Goal: Entertainment & Leisure: Consume media (video, audio)

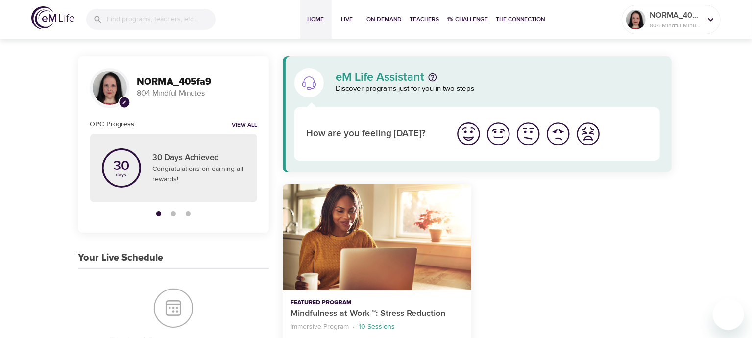
click at [470, 135] on img "I'm feeling great" at bounding box center [468, 133] width 27 height 27
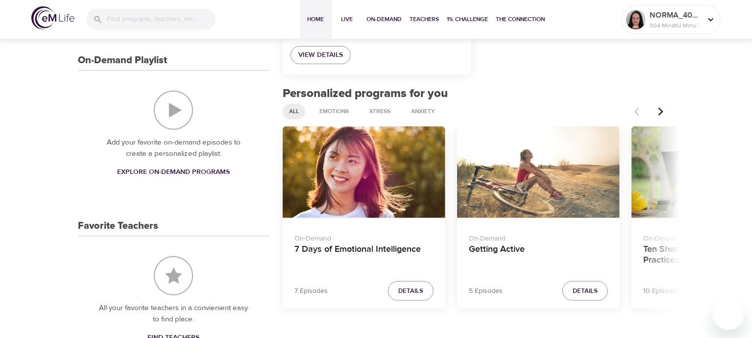
scroll to position [365, 0]
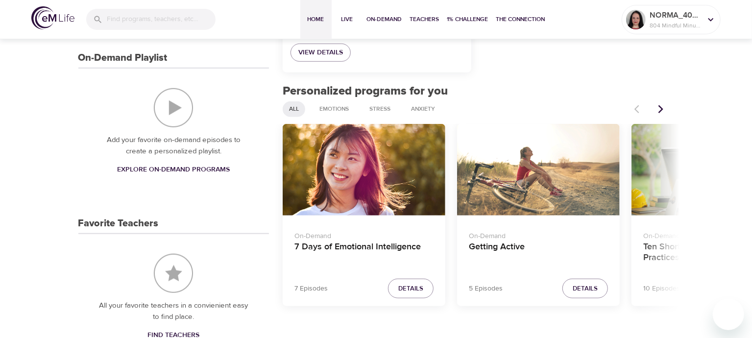
click at [663, 110] on icon "Next items" at bounding box center [661, 109] width 10 height 10
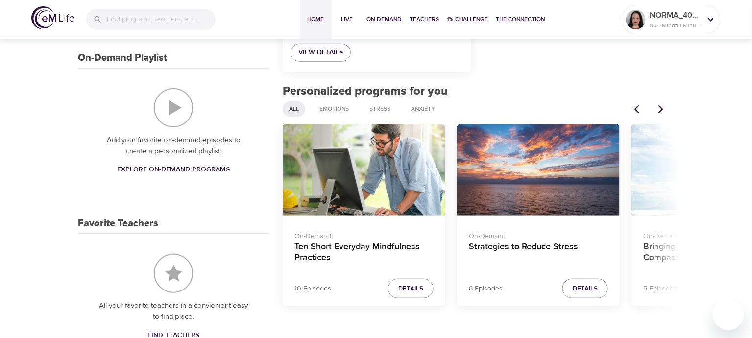
click at [569, 215] on div "On-Demand Strategies to Reduce Stress" at bounding box center [538, 245] width 163 height 61
click at [562, 181] on div "Strategies to Reduce Stress" at bounding box center [538, 170] width 163 height 92
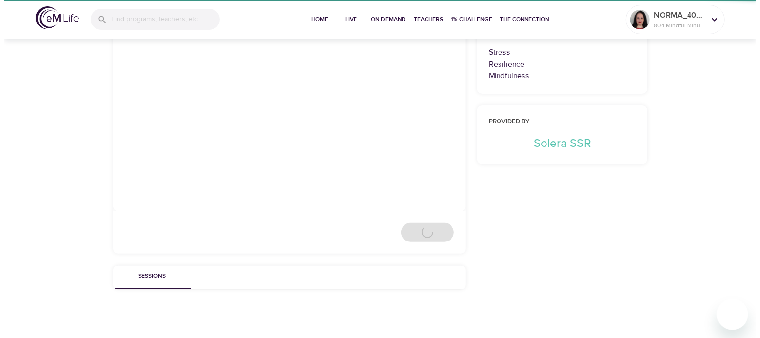
scroll to position [365, 0]
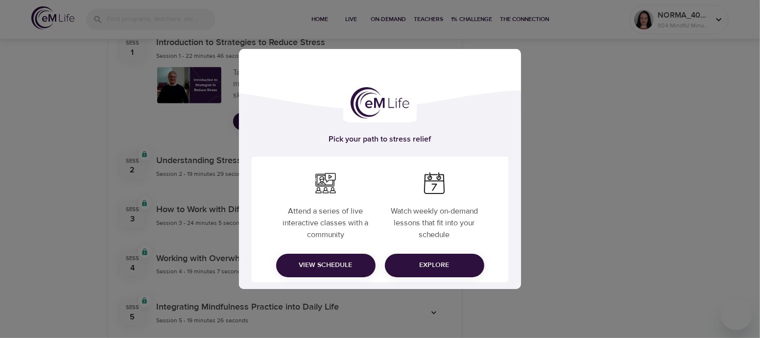
click at [611, 126] on div "Pick your path to stress relief Attend a series of live interactive classes wit…" at bounding box center [380, 169] width 760 height 338
click at [593, 231] on div "Pick your path to stress relief Attend a series of live interactive classes wit…" at bounding box center [380, 169] width 760 height 338
click at [111, 126] on div "Pick your path to stress relief Attend a series of live interactive classes wit…" at bounding box center [380, 169] width 760 height 338
click at [196, 41] on div "Pick your path to stress relief Attend a series of live interactive classes wit…" at bounding box center [380, 169] width 760 height 338
click at [328, 259] on span "View Schedule" at bounding box center [326, 265] width 84 height 12
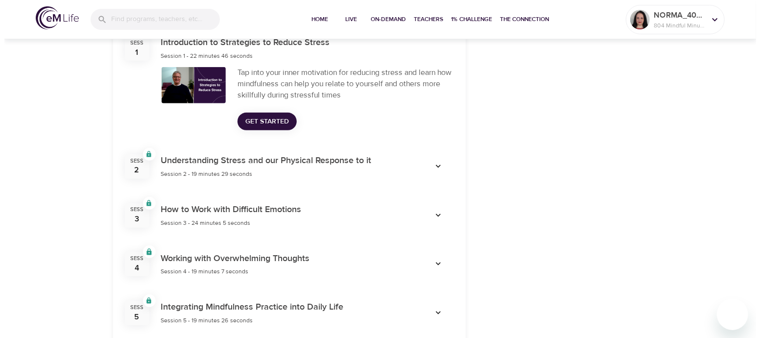
scroll to position [365, 0]
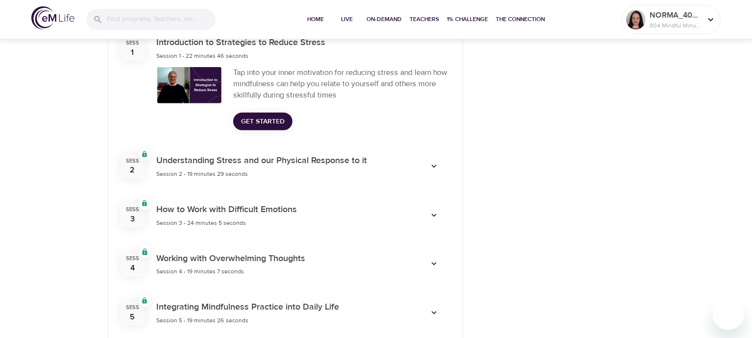
click at [273, 120] on span "Get Started" at bounding box center [263, 122] width 44 height 12
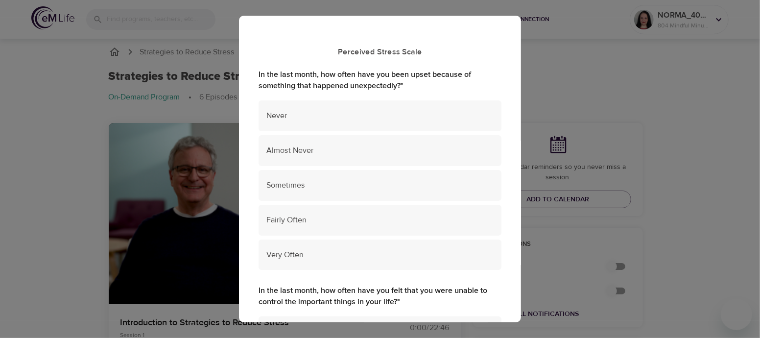
scroll to position [0, 0]
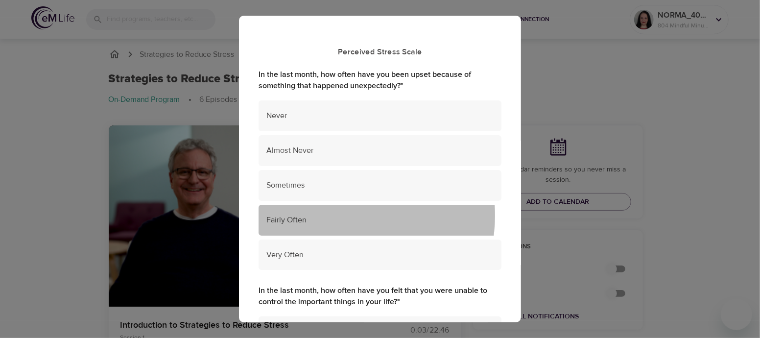
click at [340, 215] on span "Fairly Often" at bounding box center [379, 219] width 227 height 11
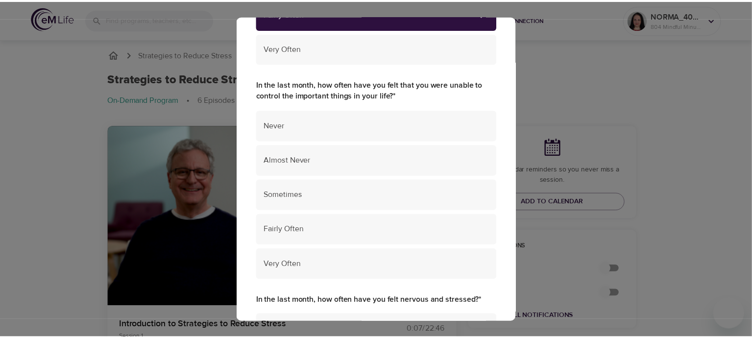
scroll to position [203, 0]
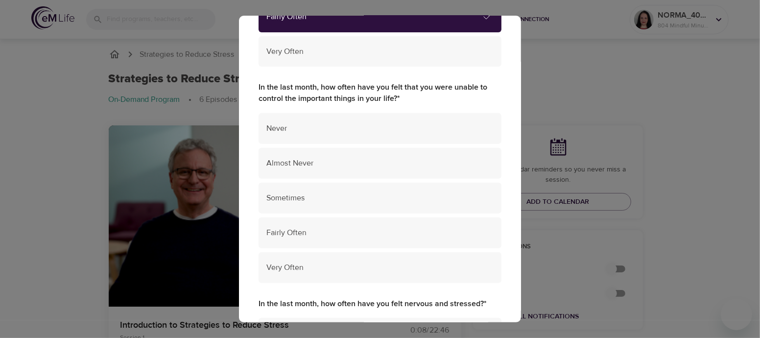
click at [168, 217] on div "Perceived Stress Scale In the last month, how often have you been upset because…" at bounding box center [380, 169] width 760 height 338
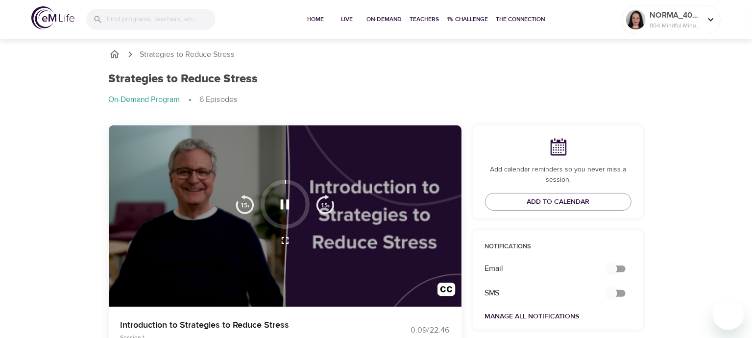
click at [285, 209] on icon "button" at bounding box center [284, 204] width 17 height 17
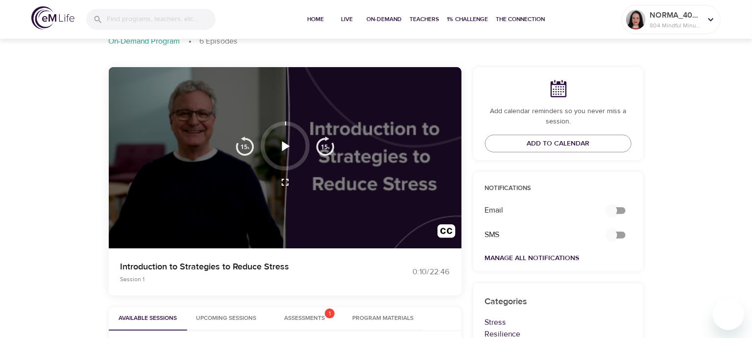
scroll to position [56, 0]
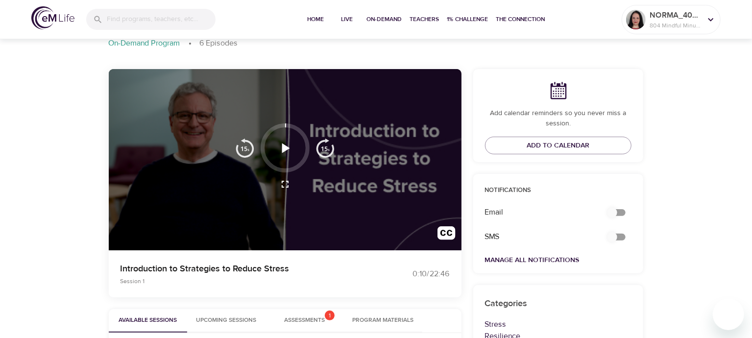
click at [283, 146] on icon "button" at bounding box center [286, 148] width 8 height 10
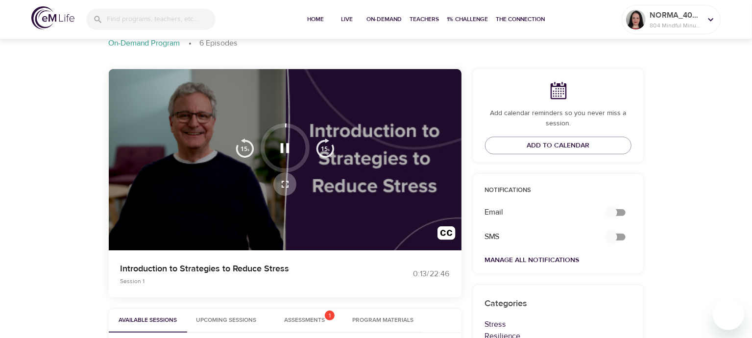
click at [282, 186] on icon "button" at bounding box center [285, 184] width 12 height 12
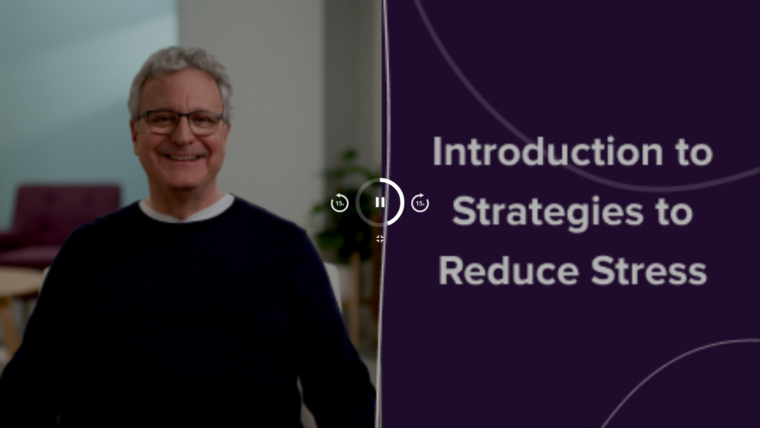
click at [570, 337] on div at bounding box center [380, 214] width 760 height 428
click at [575, 337] on div at bounding box center [380, 214] width 760 height 428
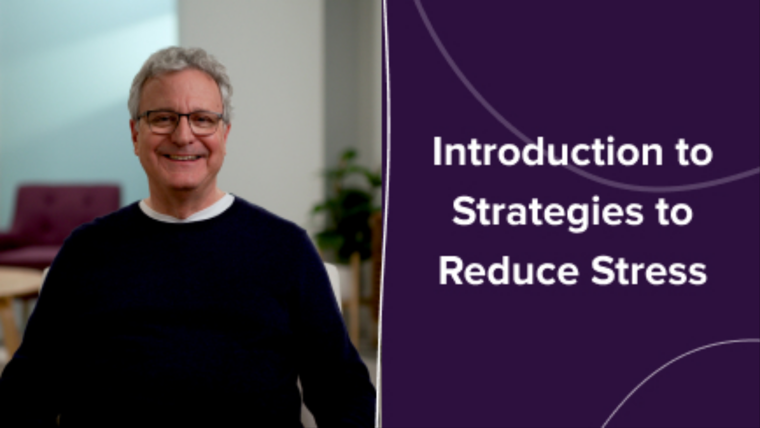
click at [388, 241] on button "button" at bounding box center [380, 239] width 24 height 24
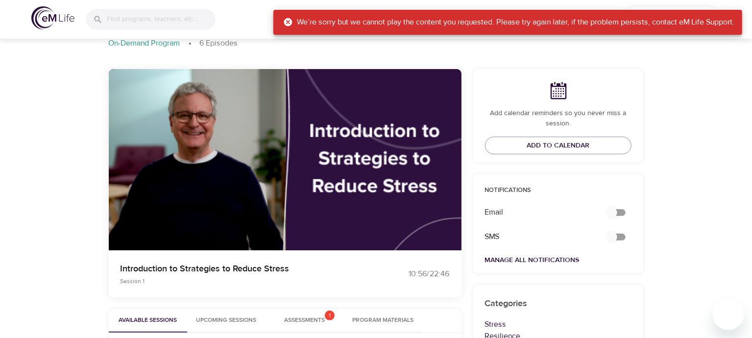
click at [286, 22] on icon at bounding box center [288, 22] width 8 height 8
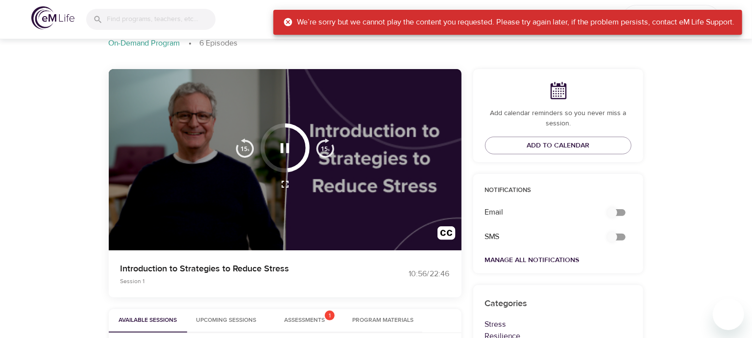
click at [290, 188] on button "button" at bounding box center [285, 184] width 24 height 24
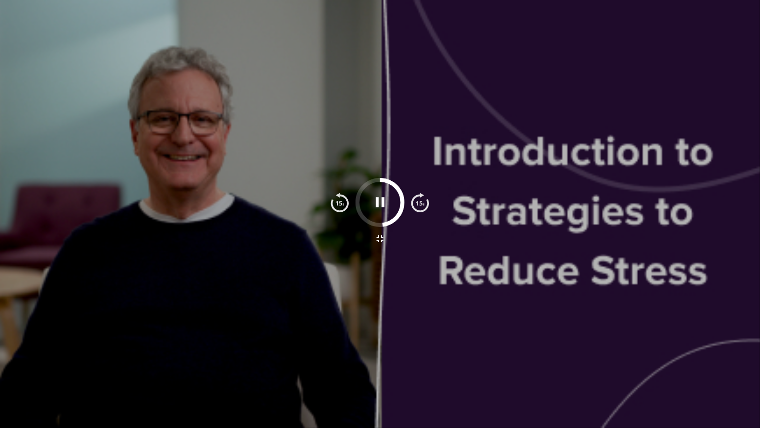
click at [395, 240] on div at bounding box center [380, 239] width 112 height 24
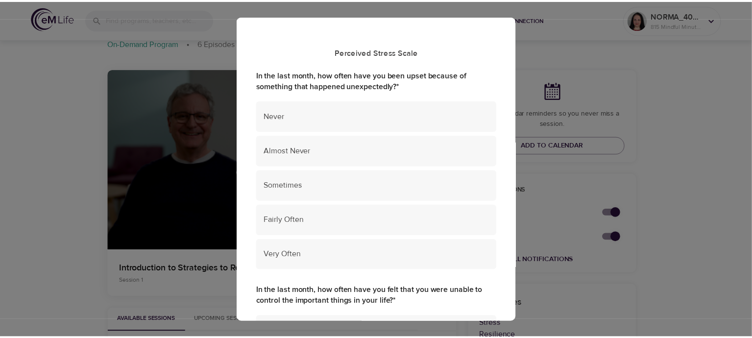
scroll to position [56, 0]
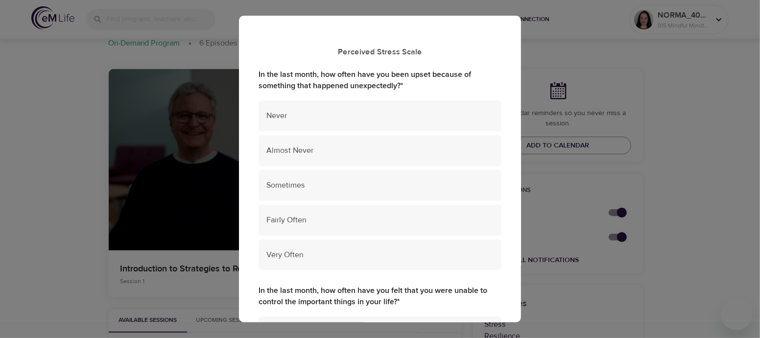
click at [592, 40] on div "Perceived Stress Scale In the last month, how often have you been upset because…" at bounding box center [380, 169] width 760 height 338
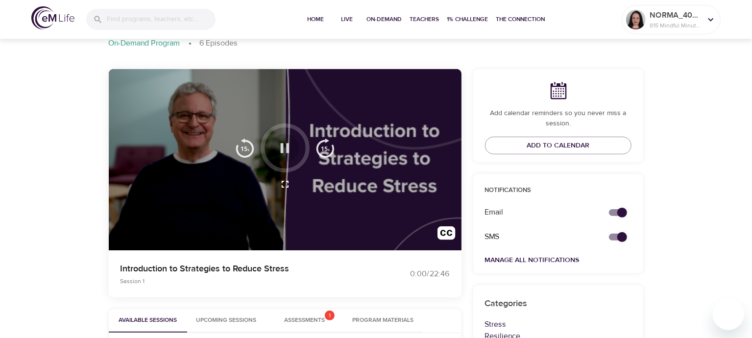
click at [284, 151] on icon "button" at bounding box center [284, 148] width 17 height 17
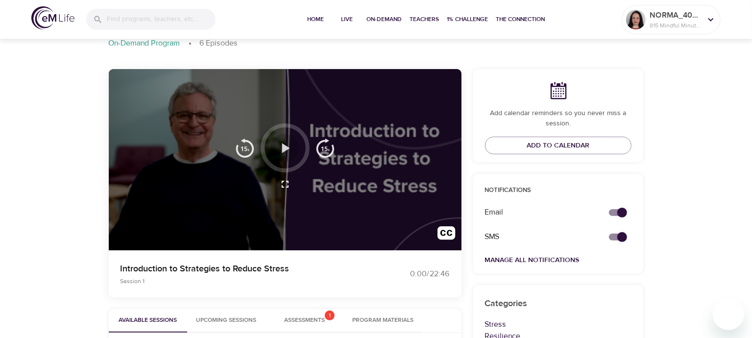
click at [284, 151] on icon "button" at bounding box center [286, 148] width 8 height 10
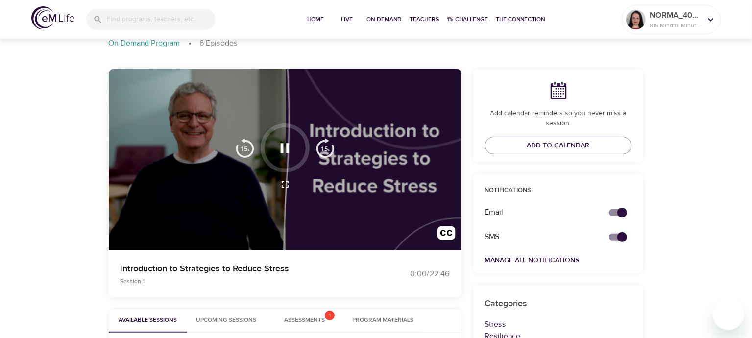
click at [314, 222] on div at bounding box center [285, 160] width 353 height 182
click at [280, 230] on div at bounding box center [285, 160] width 353 height 182
click at [389, 239] on div at bounding box center [285, 160] width 353 height 182
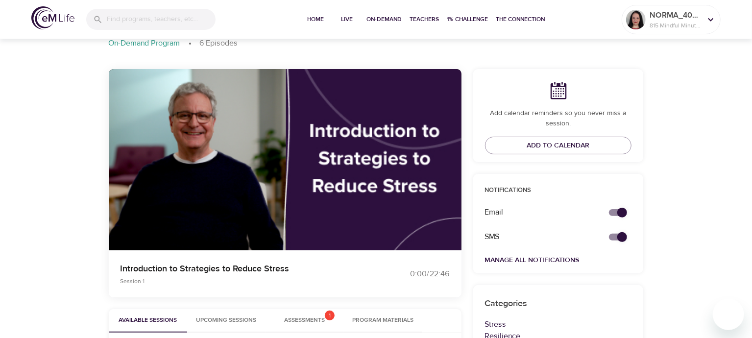
click at [305, 148] on div at bounding box center [285, 147] width 49 height 49
drag, startPoint x: 289, startPoint y: 126, endPoint x: 328, endPoint y: 187, distance: 72.0
click at [328, 187] on div at bounding box center [285, 159] width 112 height 72
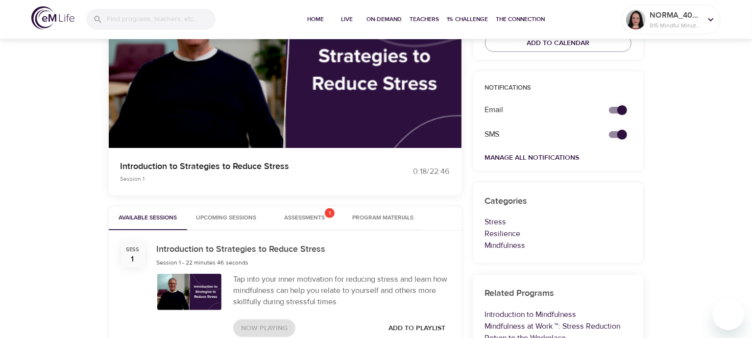
scroll to position [124, 0]
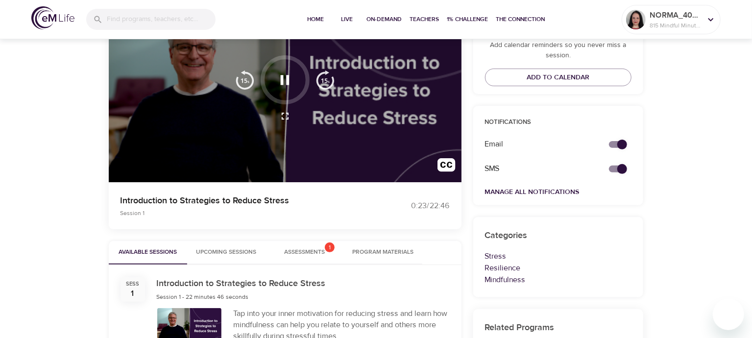
click at [284, 139] on div at bounding box center [285, 92] width 353 height 182
click at [292, 61] on div at bounding box center [285, 79] width 49 height 49
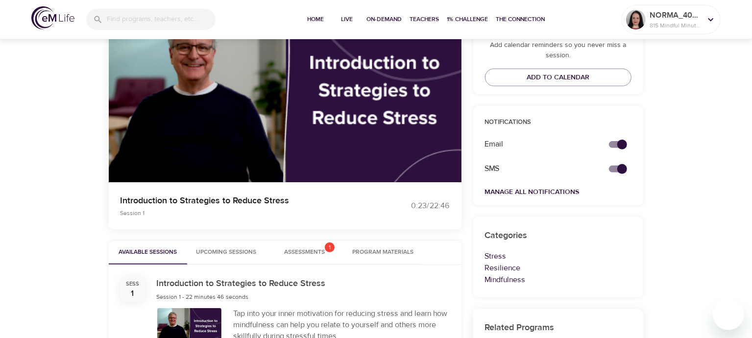
click at [286, 81] on icon "button" at bounding box center [285, 80] width 9 height 10
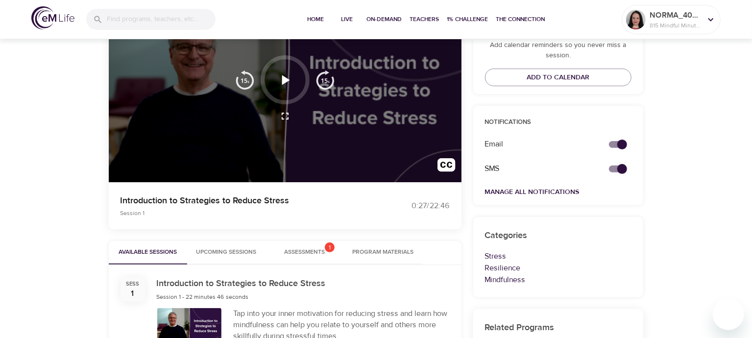
click at [428, 140] on div at bounding box center [285, 92] width 353 height 182
drag, startPoint x: 282, startPoint y: 116, endPoint x: 282, endPoint y: 181, distance: 65.6
click at [282, 116] on icon "button" at bounding box center [285, 116] width 12 height 12
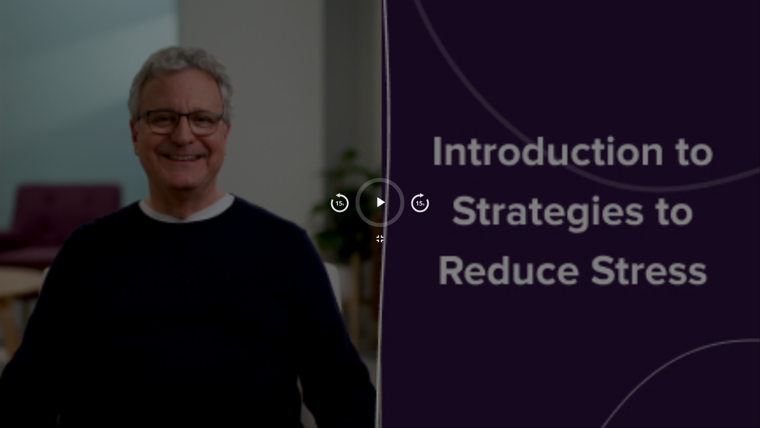
click at [327, 337] on div at bounding box center [380, 214] width 760 height 428
click at [380, 202] on icon "button" at bounding box center [381, 202] width 8 height 10
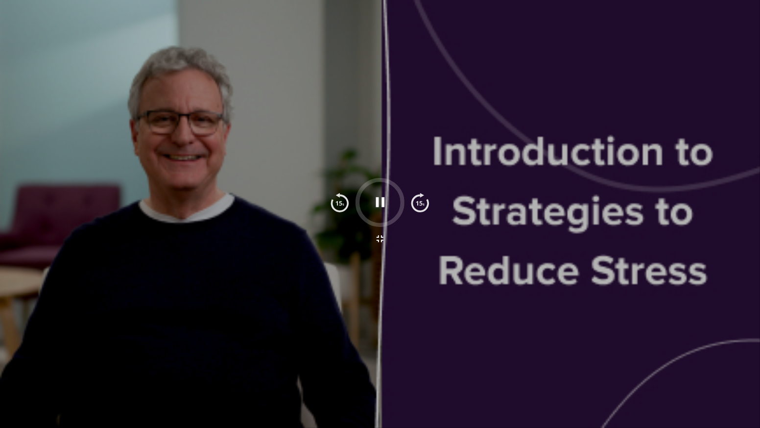
click at [392, 179] on div at bounding box center [380, 202] width 49 height 49
drag, startPoint x: 379, startPoint y: 178, endPoint x: 394, endPoint y: 233, distance: 56.4
click at [394, 233] on div at bounding box center [380, 214] width 112 height 72
click at [386, 225] on div at bounding box center [380, 202] width 49 height 49
click at [383, 223] on div at bounding box center [380, 202] width 49 height 49
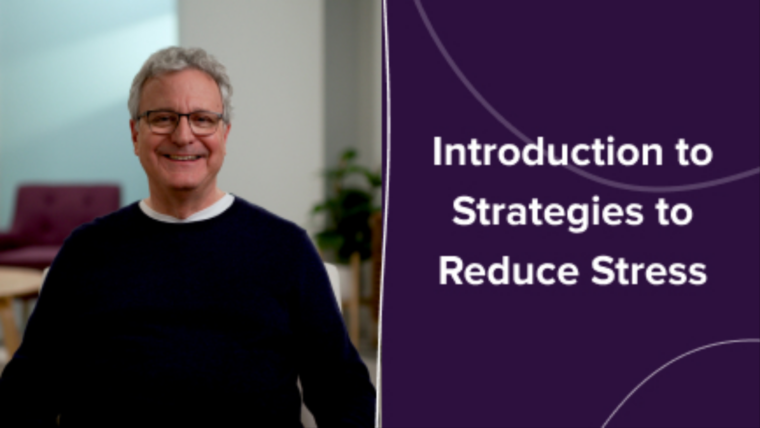
click at [376, 204] on icon "button" at bounding box center [380, 202] width 9 height 10
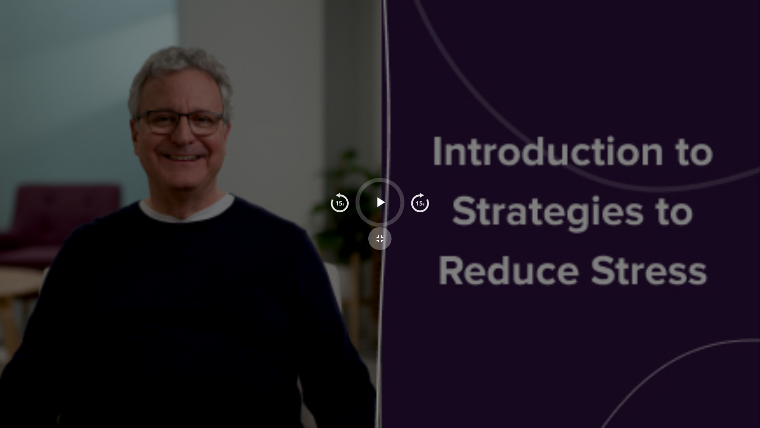
drag, startPoint x: 383, startPoint y: 238, endPoint x: 383, endPoint y: 172, distance: 66.1
click at [383, 238] on icon "button" at bounding box center [380, 239] width 12 height 12
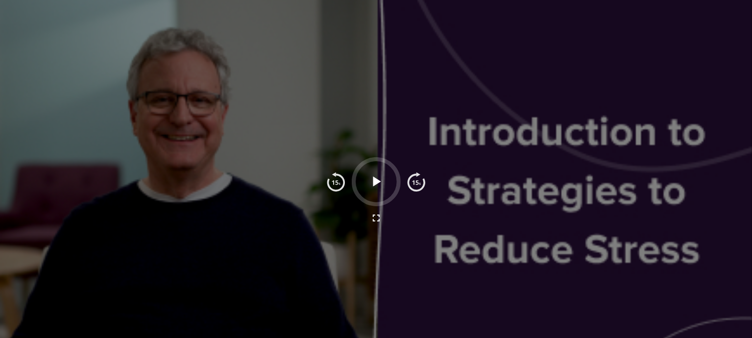
scroll to position [428, 0]
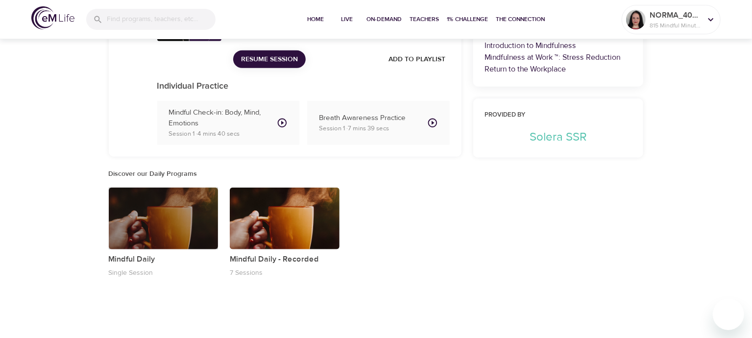
click at [191, 220] on div "button" at bounding box center [164, 219] width 110 height 62
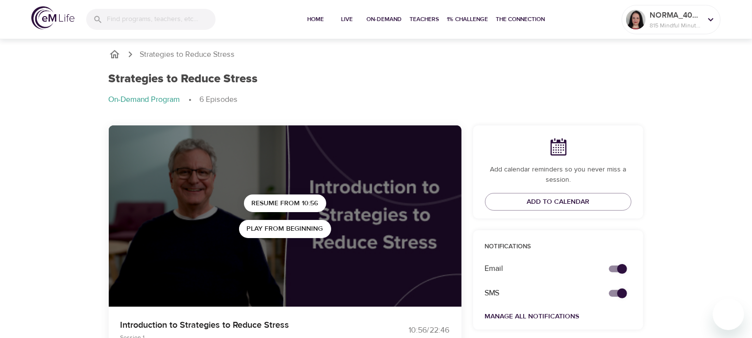
click at [114, 53] on icon "breadcrumb" at bounding box center [115, 54] width 12 height 12
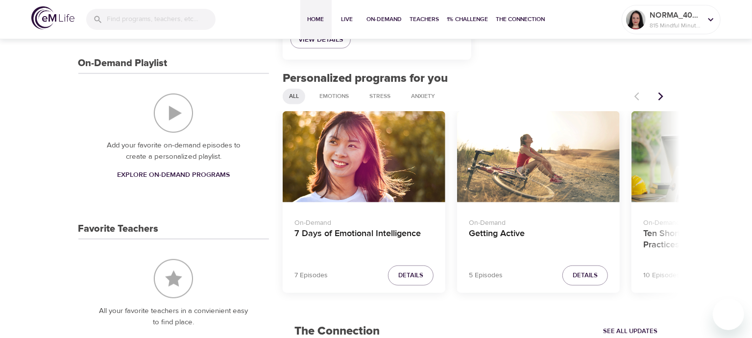
scroll to position [361, 0]
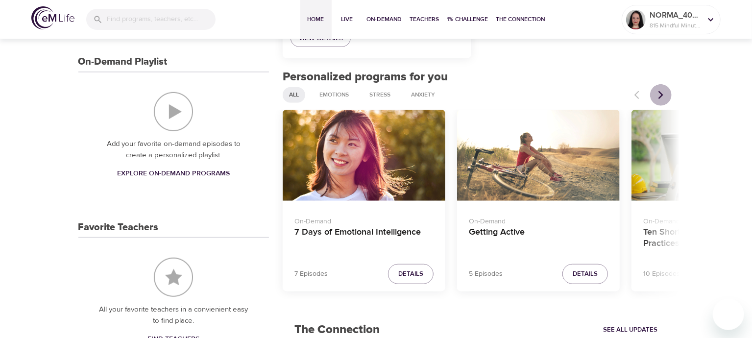
click at [658, 93] on icon "Next items" at bounding box center [661, 95] width 10 height 10
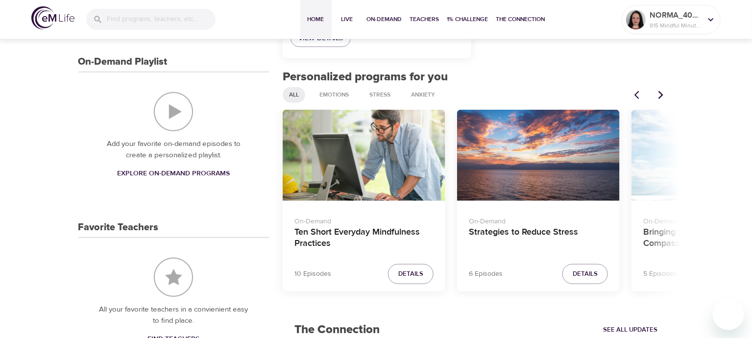
click at [391, 142] on div "Ten Short Everyday Mindfulness Practices" at bounding box center [364, 156] width 163 height 92
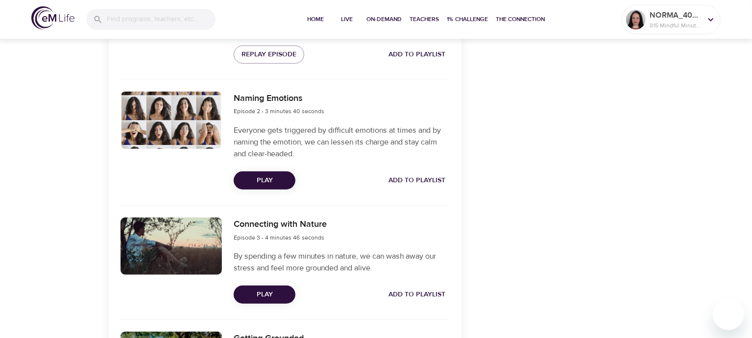
scroll to position [435, 0]
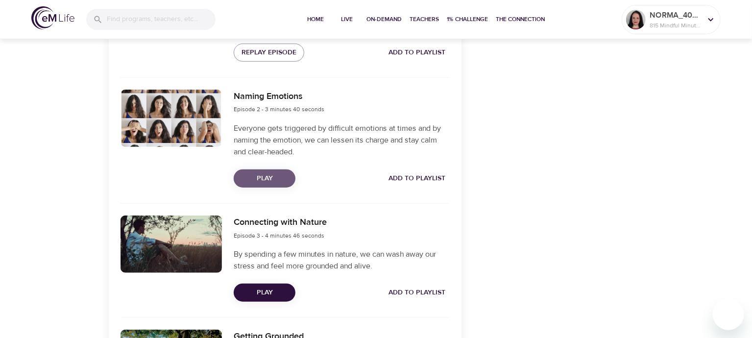
click at [263, 178] on span "Play" at bounding box center [264, 178] width 46 height 12
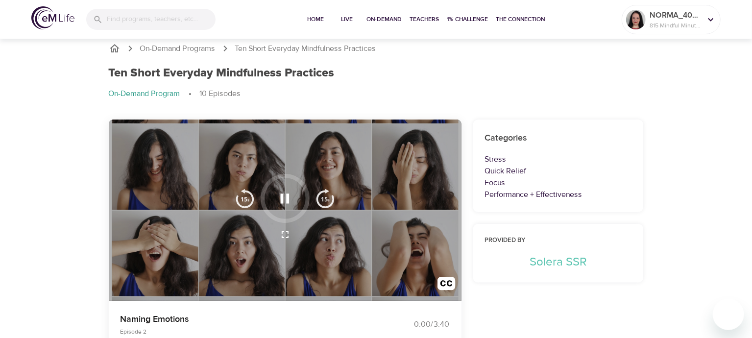
scroll to position [0, 0]
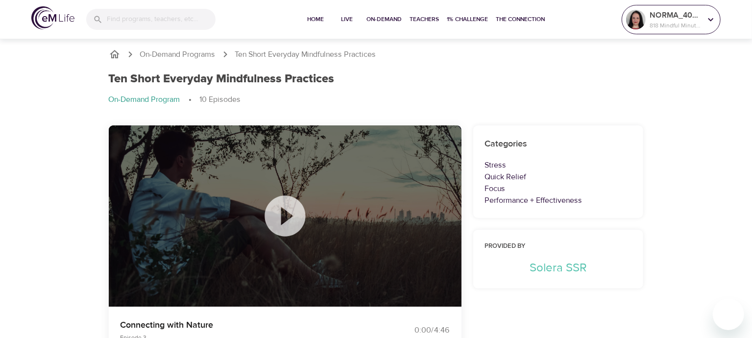
click at [710, 19] on icon at bounding box center [710, 19] width 11 height 11
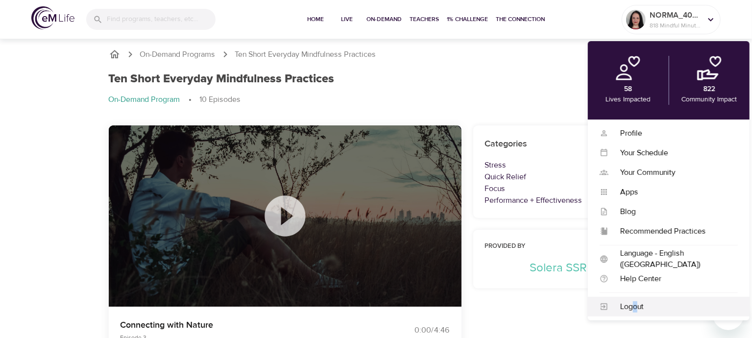
click at [635, 306] on div "Logout" at bounding box center [672, 306] width 129 height 11
